Goal: Navigation & Orientation: Find specific page/section

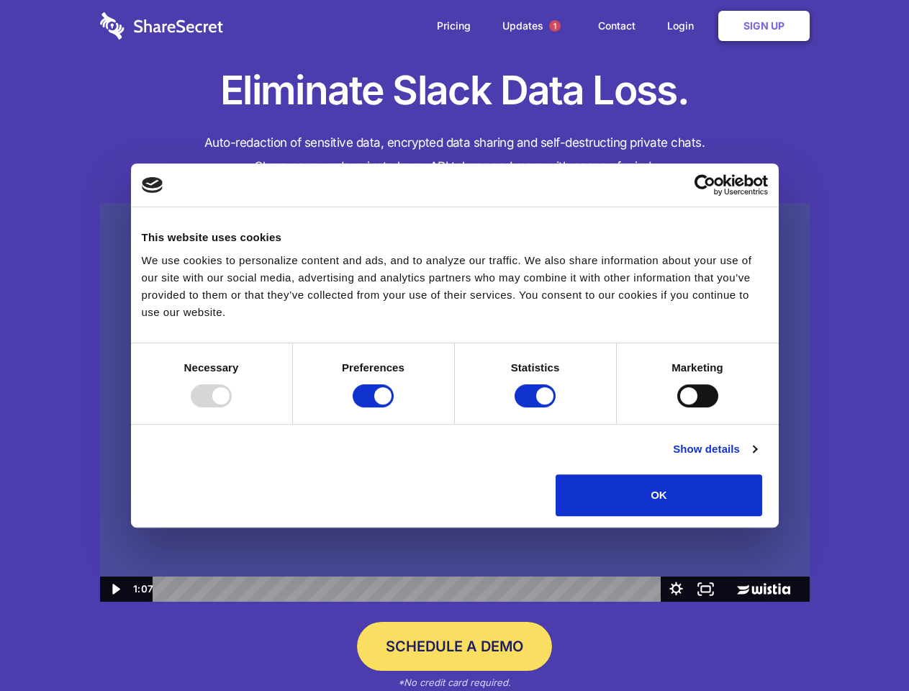
click at [454, 345] on img at bounding box center [454, 402] width 709 height 399
click at [232, 407] on div at bounding box center [211, 395] width 41 height 23
click at [394, 407] on input "Preferences" at bounding box center [373, 395] width 41 height 23
checkbox input "false"
click at [537, 407] on input "Statistics" at bounding box center [534, 395] width 41 height 23
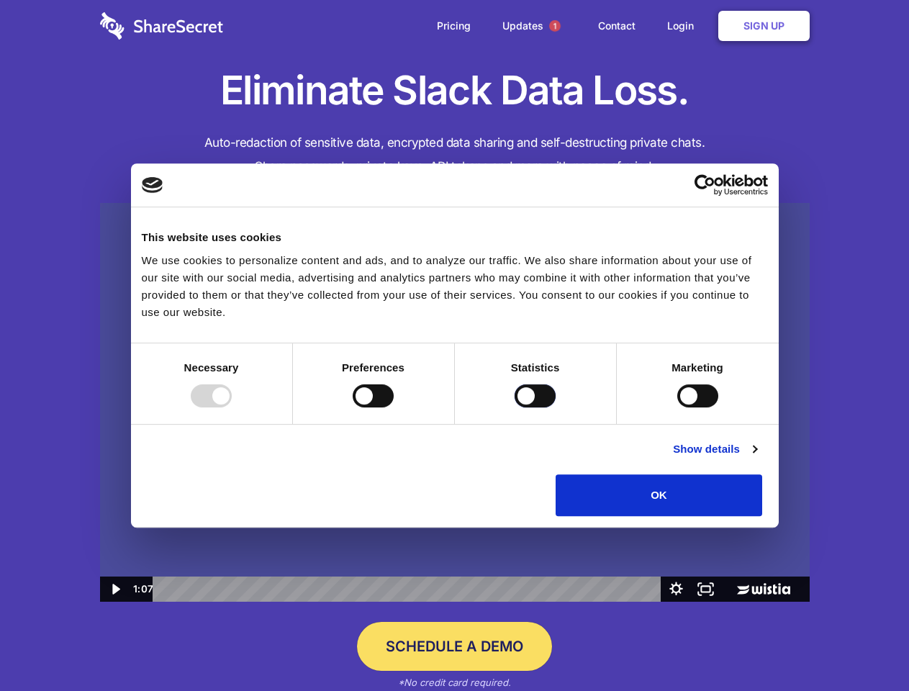
checkbox input "false"
click at [677, 407] on input "Marketing" at bounding box center [697, 395] width 41 height 23
checkbox input "true"
click at [756, 458] on link "Show details" at bounding box center [714, 448] width 83 height 17
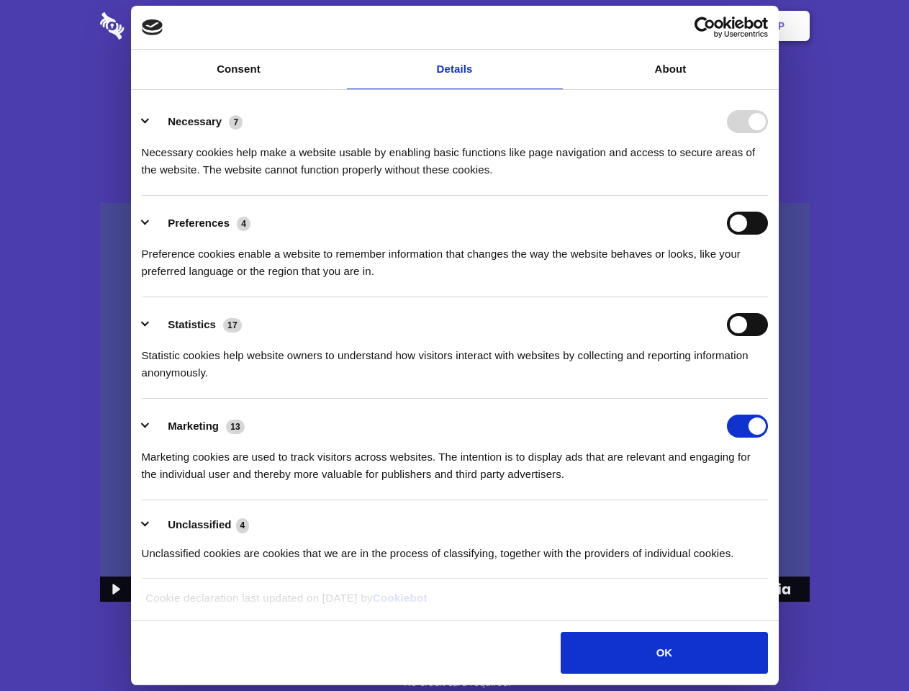
click at [768, 196] on li "Necessary 7 Necessary cookies help make a website usable by enabling basic func…" at bounding box center [455, 144] width 626 height 101
click at [554, 26] on span "1" at bounding box center [555, 26] width 12 height 12
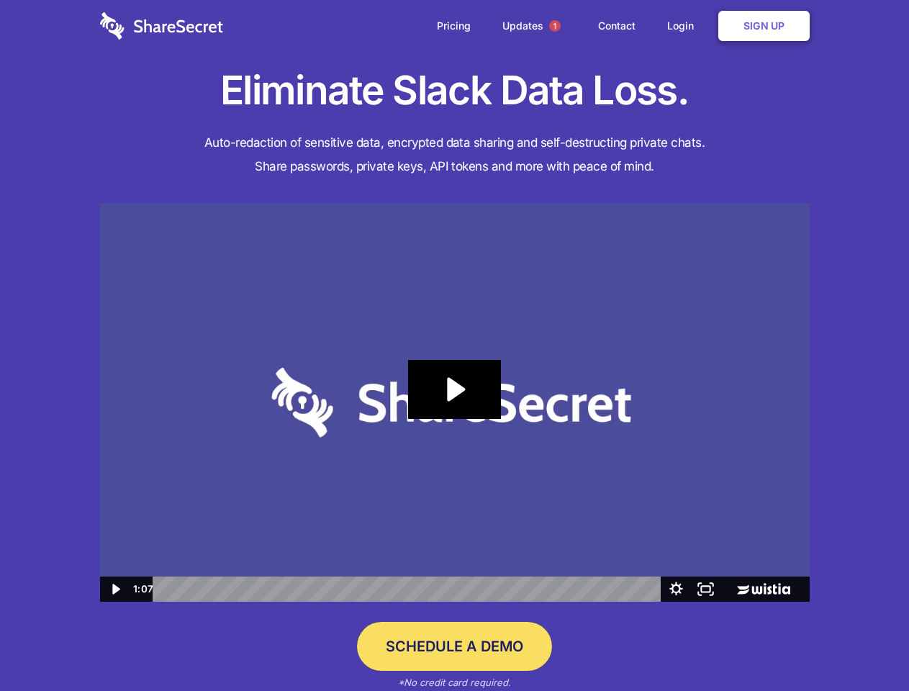
click at [455, 402] on icon "Play Video: Sharesecret Slack Extension" at bounding box center [454, 389] width 92 height 59
